Goal: Task Accomplishment & Management: Manage account settings

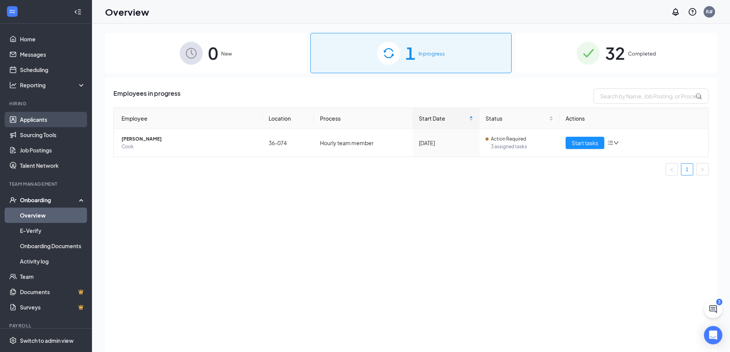
click at [35, 121] on link "Applicants" at bounding box center [52, 119] width 65 height 15
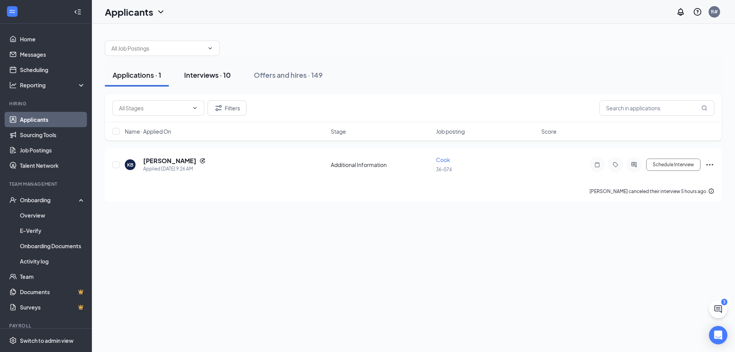
click at [216, 75] on div "Interviews · 10" at bounding box center [207, 75] width 47 height 10
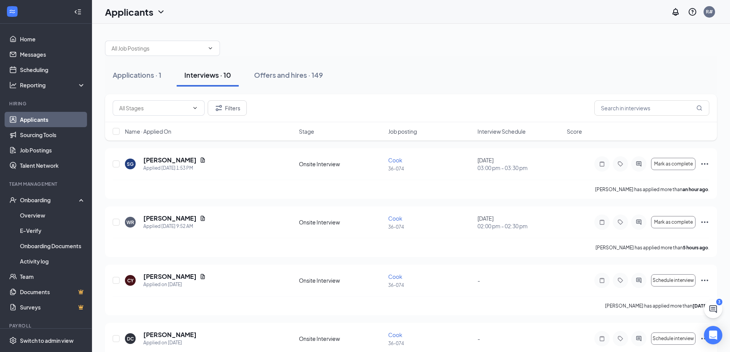
click at [506, 128] on span "Interview Schedule" at bounding box center [501, 132] width 48 height 8
click at [176, 217] on h5 "[PERSON_NAME]" at bounding box center [169, 218] width 53 height 8
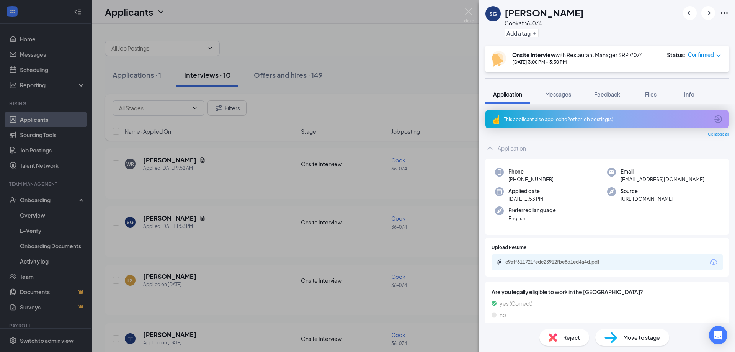
click at [436, 192] on div "SG [PERSON_NAME] at 36-074 Add a tag Onsite Interview with Restaurant Manager S…" at bounding box center [367, 176] width 735 height 352
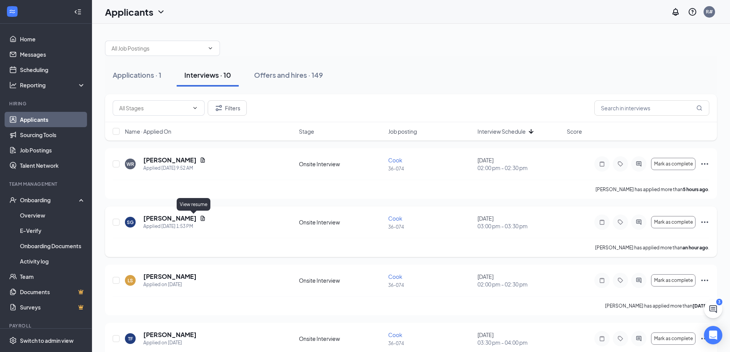
click at [201, 216] on icon "Document" at bounding box center [203, 218] width 4 height 5
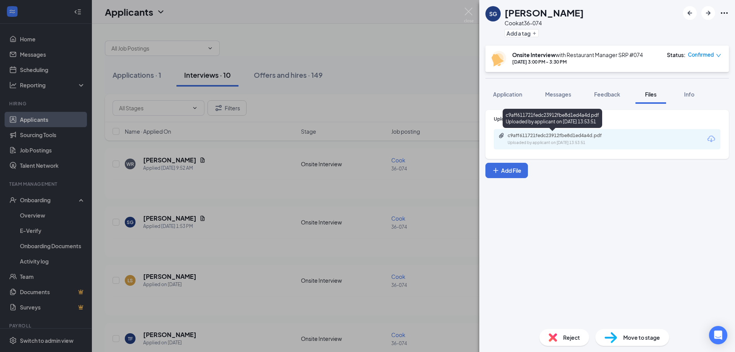
click at [533, 134] on div "c9aff611721fedc23912fbe8d1ed4a4d.pdf" at bounding box center [561, 136] width 107 height 6
click at [687, 93] on span "Info" at bounding box center [689, 94] width 10 height 7
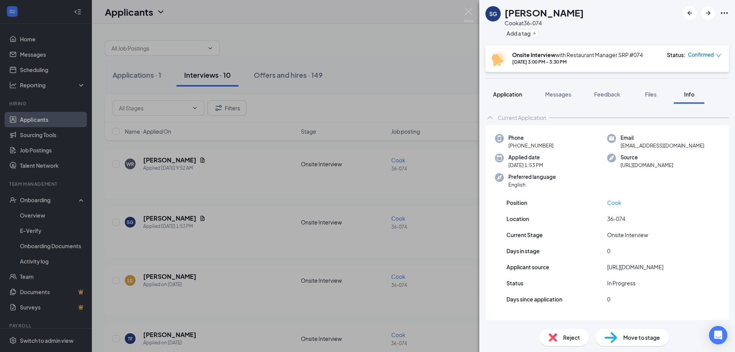
click at [517, 94] on span "Application" at bounding box center [507, 94] width 29 height 7
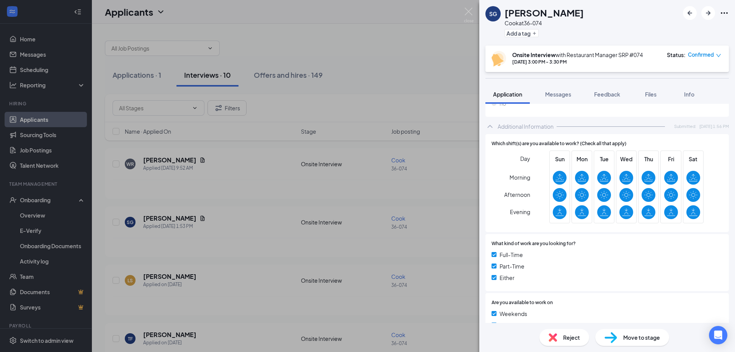
scroll to position [191, 0]
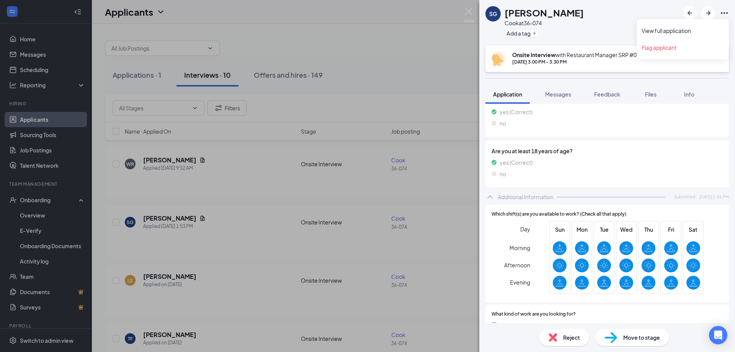
click at [723, 13] on icon "Ellipses" at bounding box center [724, 12] width 9 height 9
click at [676, 33] on link "View full application" at bounding box center [683, 31] width 83 height 8
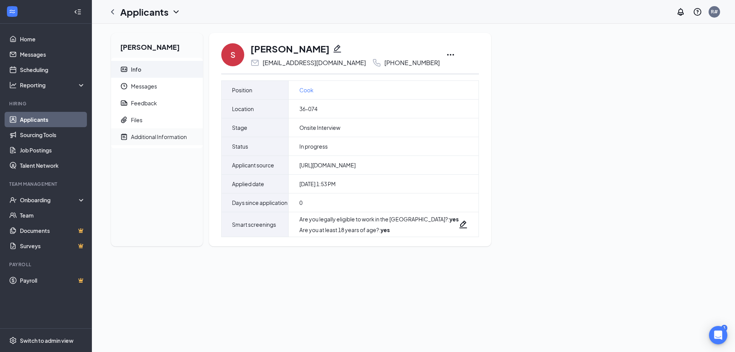
click at [147, 135] on div "Additional Information" at bounding box center [159, 137] width 56 height 8
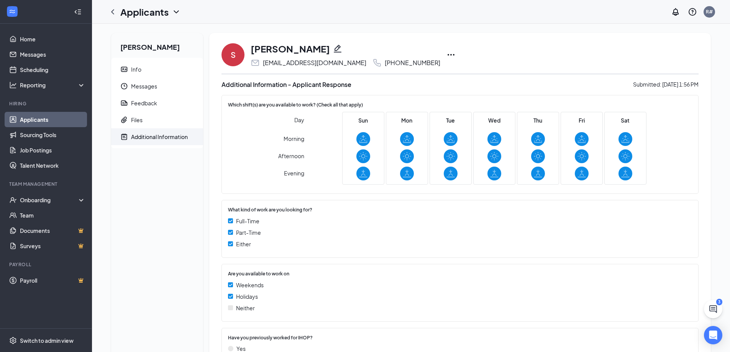
click at [446, 54] on icon "Ellipses" at bounding box center [450, 54] width 9 height 9
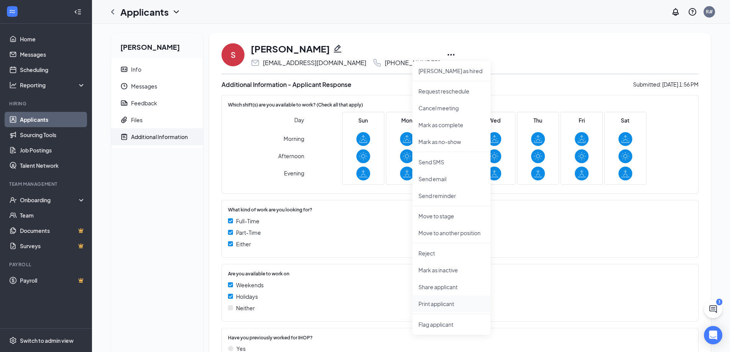
click at [440, 304] on p "Print applicant" at bounding box center [451, 304] width 66 height 8
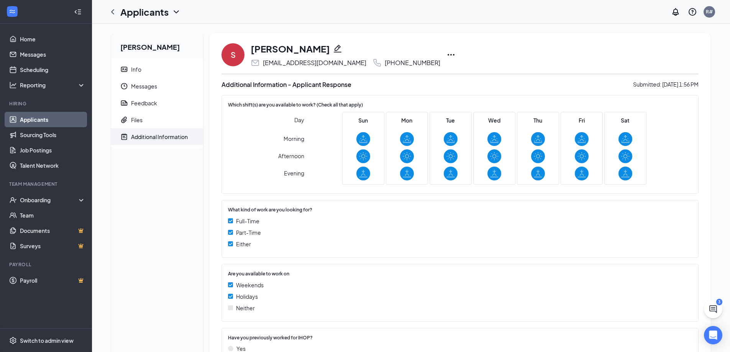
click at [446, 54] on icon "Ellipses" at bounding box center [450, 54] width 9 height 9
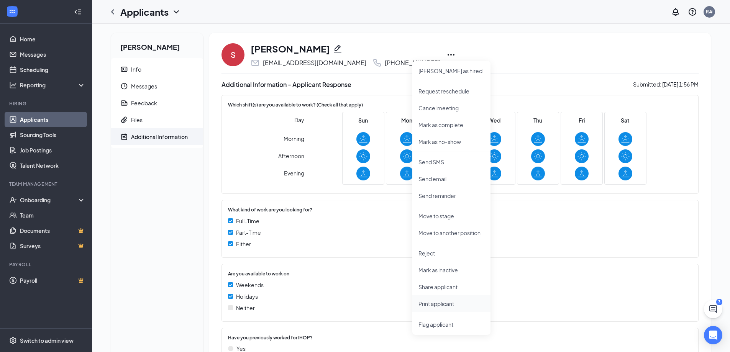
click at [445, 303] on p "Print applicant" at bounding box center [451, 304] width 66 height 8
